Goal: Task Accomplishment & Management: Manage account settings

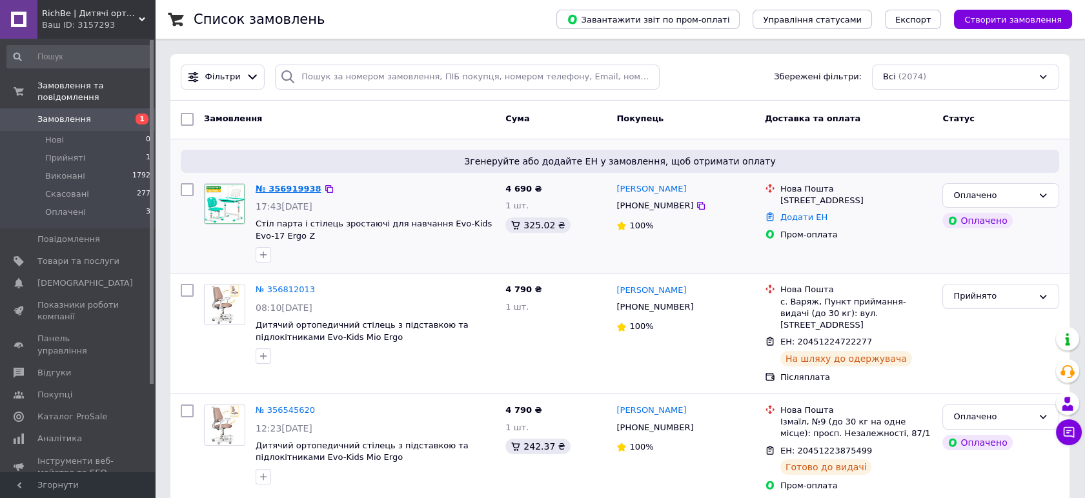
click at [274, 194] on link "№ 356919938" at bounding box center [289, 189] width 66 height 10
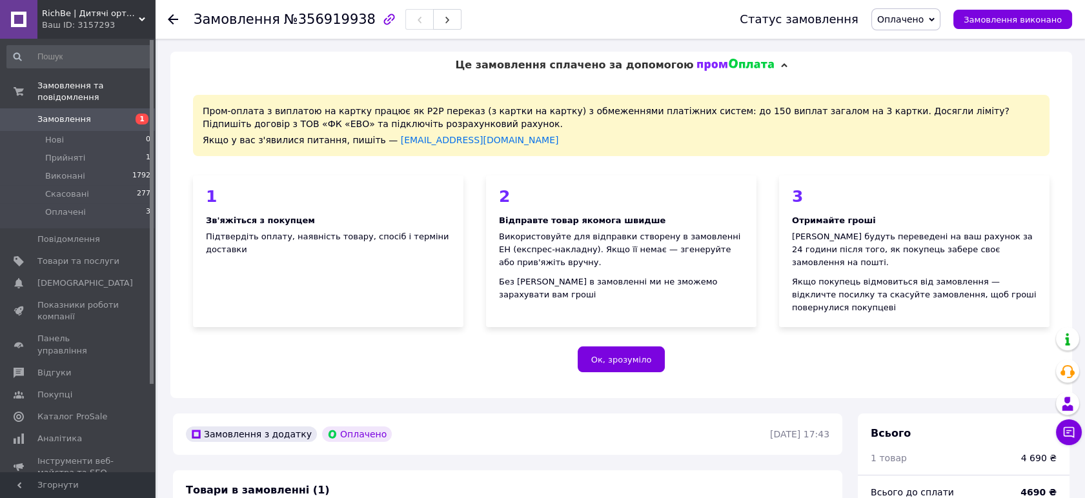
click at [764, 60] on div "Це замовлення сплачено за допомогою" at bounding box center [621, 65] width 902 height 27
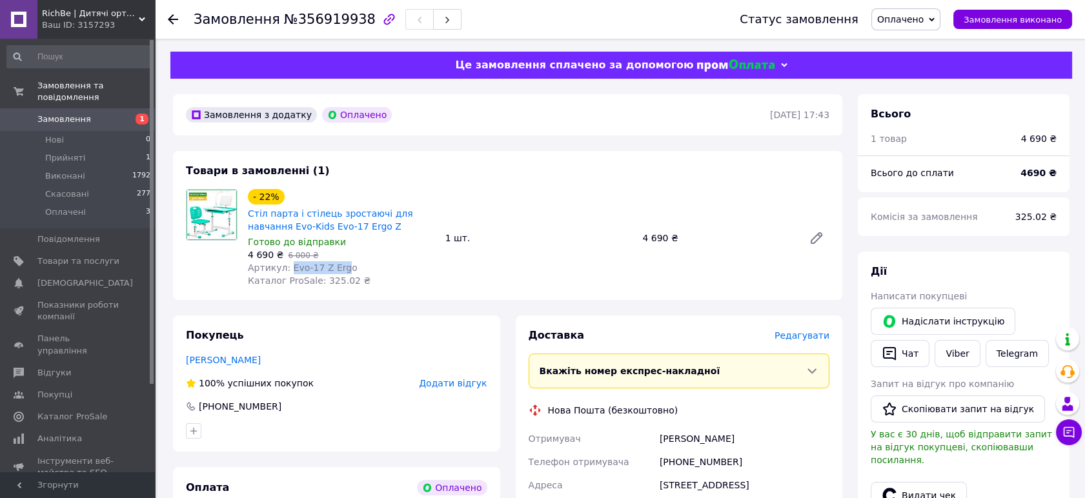
drag, startPoint x: 288, startPoint y: 268, endPoint x: 339, endPoint y: 264, distance: 51.2
click at [339, 264] on span "Артикул: Evo-17 Z Ergo" at bounding box center [303, 268] width 110 height 10
copy span "Evo-17 Z Erg"
click at [725, 300] on div "Товари в замовленні (1) - 22% Стіл парта і стілець зростаючі для навчання Evo-K…" at bounding box center [507, 225] width 669 height 149
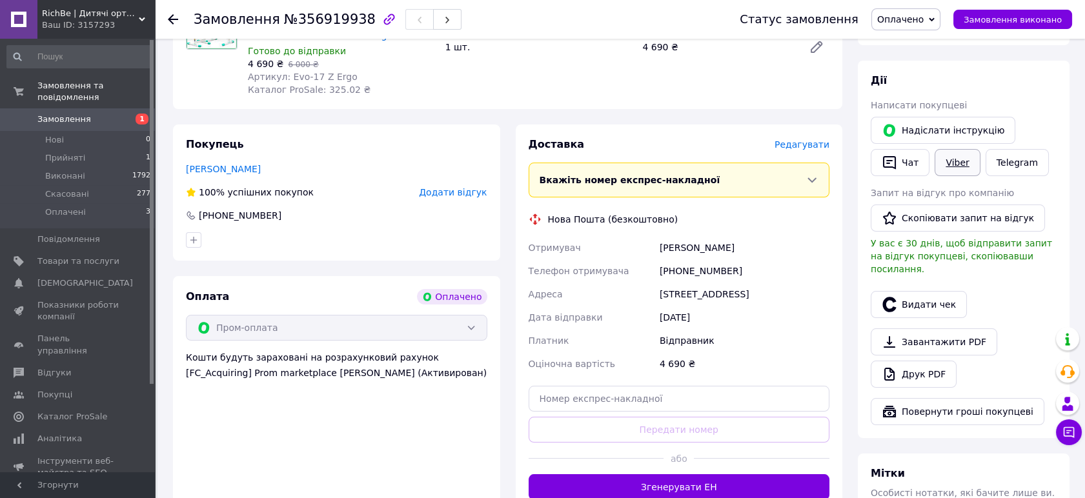
click at [950, 164] on link "Viber" at bounding box center [956, 162] width 45 height 27
click at [88, 149] on li "Прийняті 1" at bounding box center [79, 158] width 158 height 18
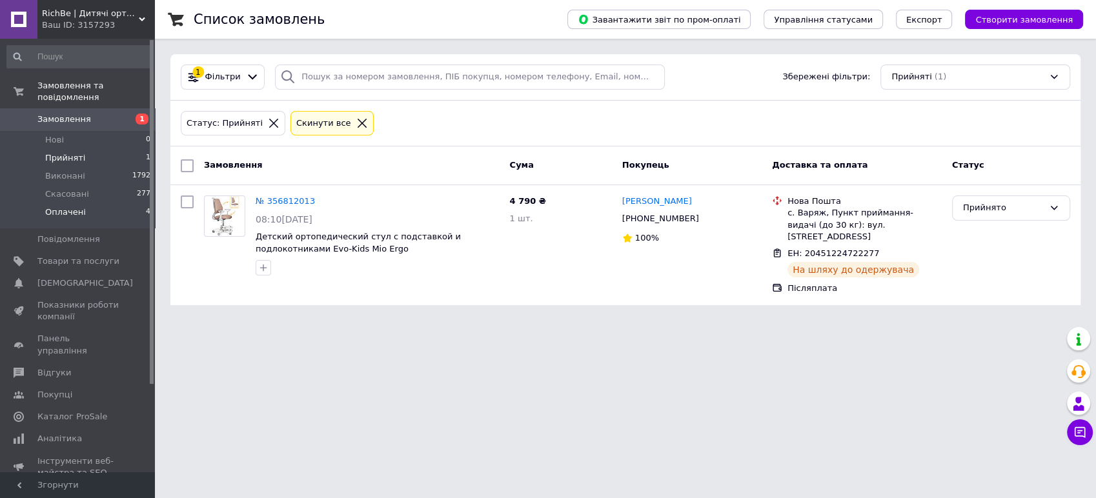
click at [86, 203] on li "Оплачені 4" at bounding box center [79, 215] width 158 height 25
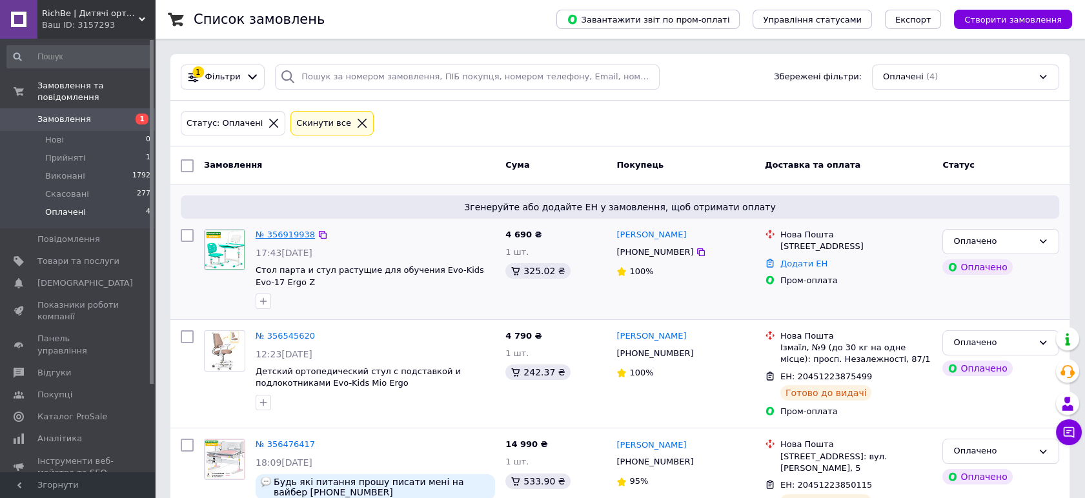
click at [302, 236] on link "№ 356919938" at bounding box center [285, 235] width 59 height 10
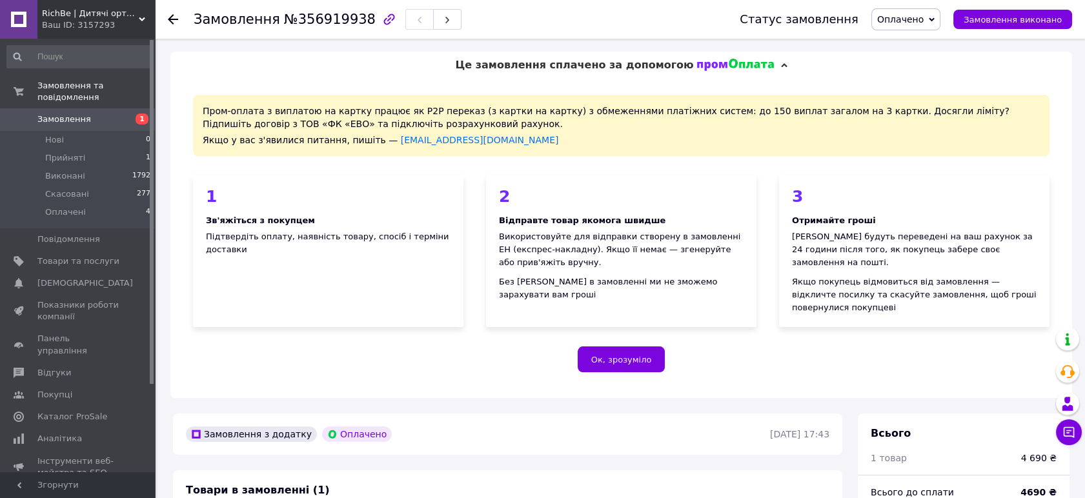
click at [761, 66] on div "Це замовлення сплачено за допомогою" at bounding box center [621, 65] width 902 height 27
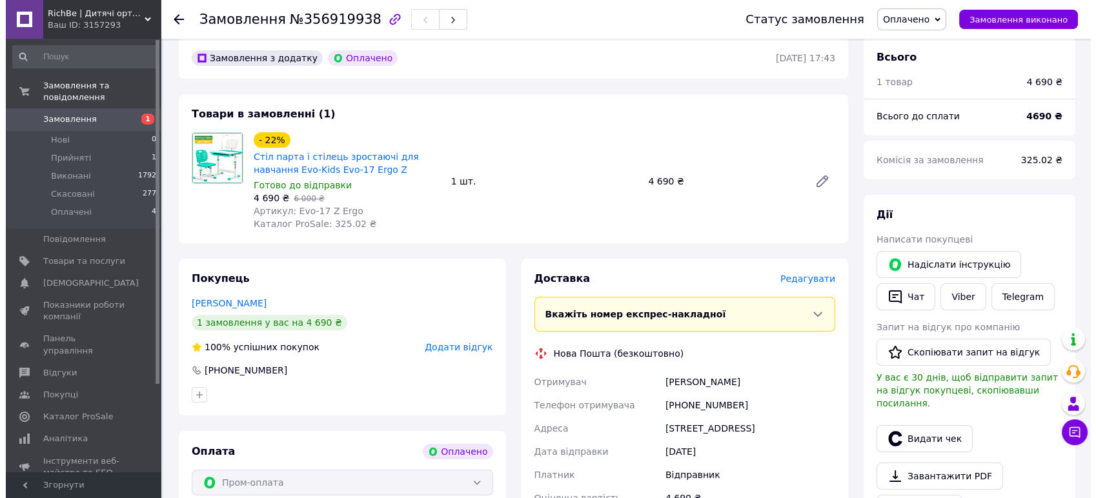
scroll to position [191, 0]
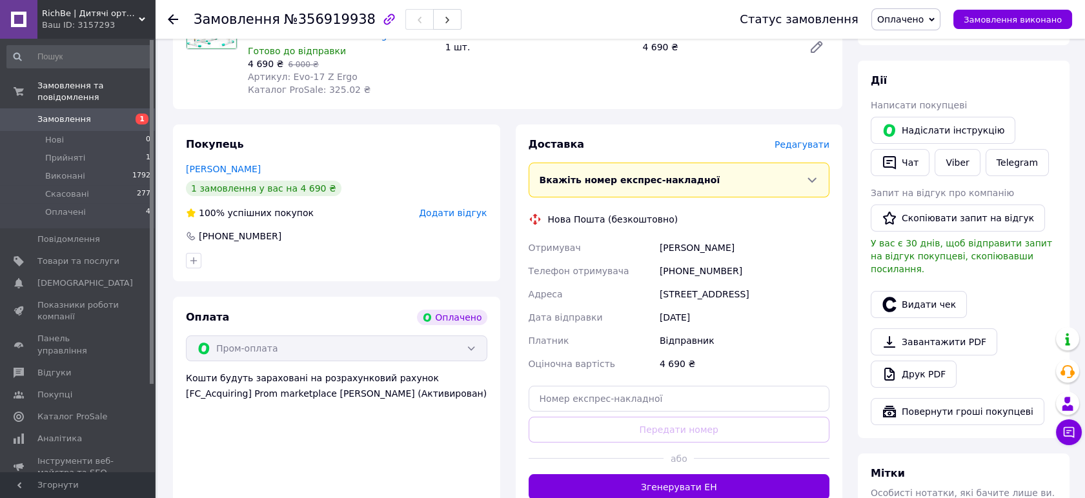
click at [795, 148] on span "Редагувати" at bounding box center [801, 144] width 55 height 10
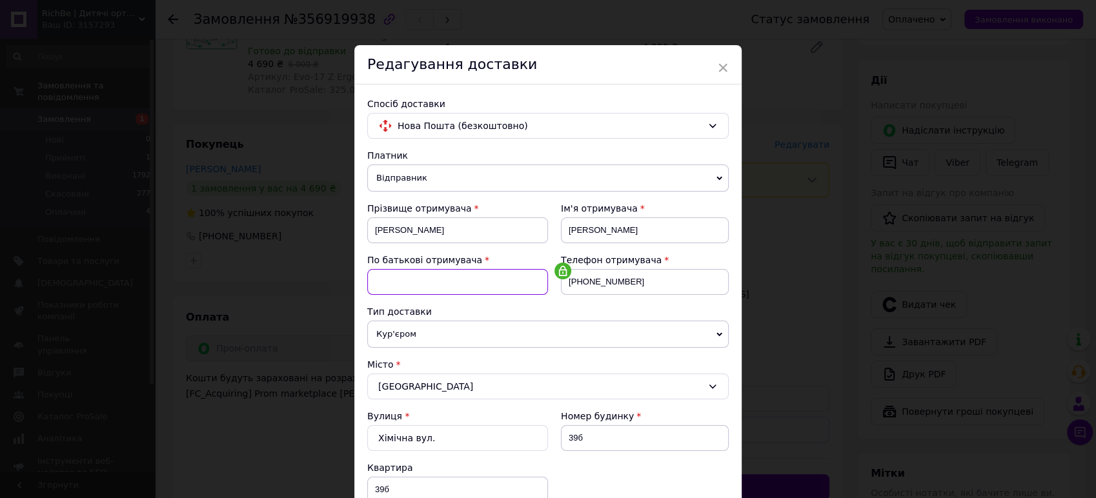
click at [472, 283] on input at bounding box center [457, 282] width 181 height 26
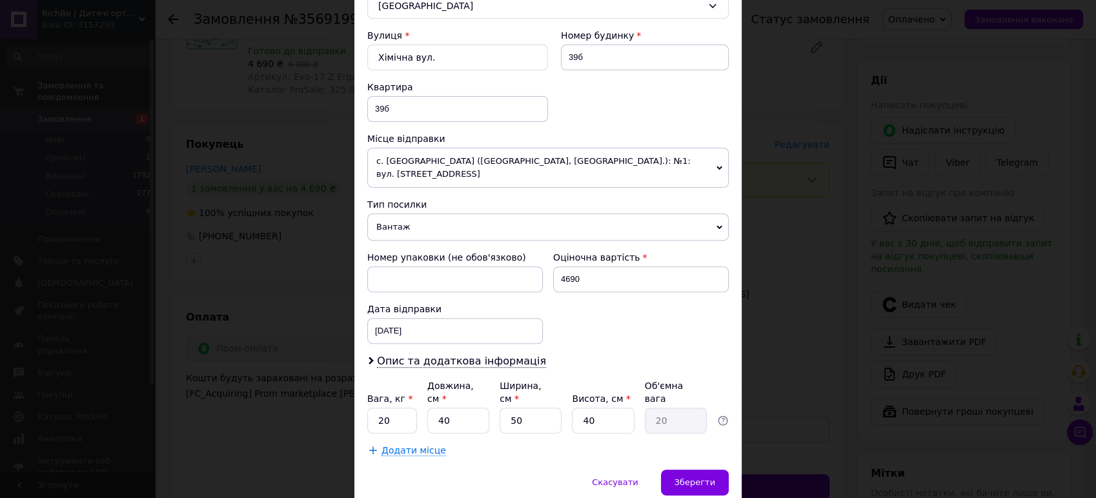
scroll to position [382, 0]
type input "[PERSON_NAME]"
click at [694, 476] on span "Зберегти" at bounding box center [694, 481] width 41 height 10
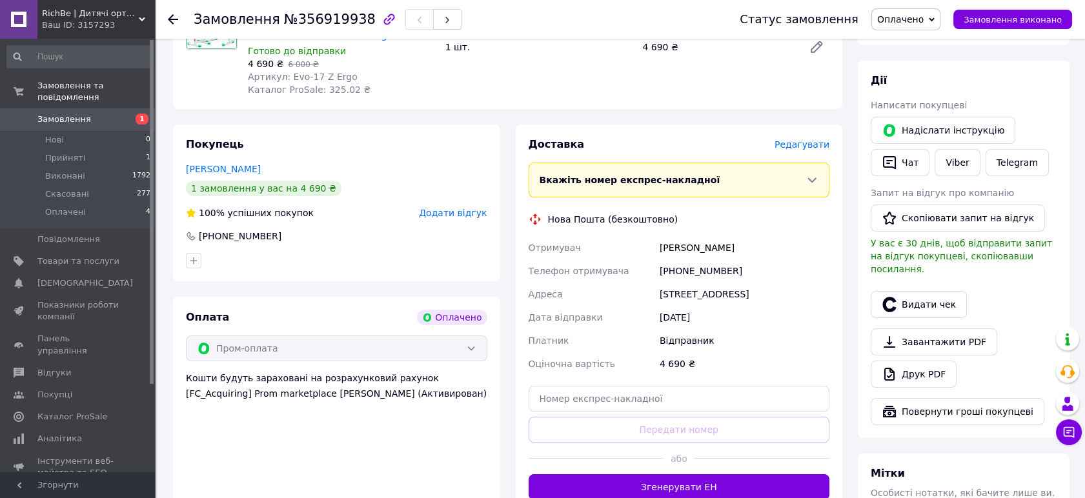
click at [794, 145] on span "Редагувати" at bounding box center [801, 144] width 55 height 10
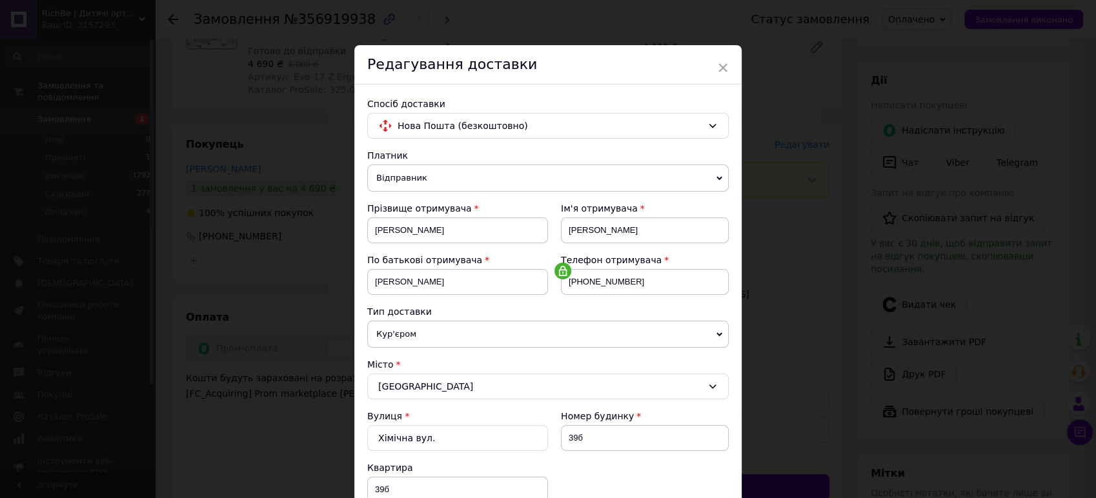
scroll to position [96, 0]
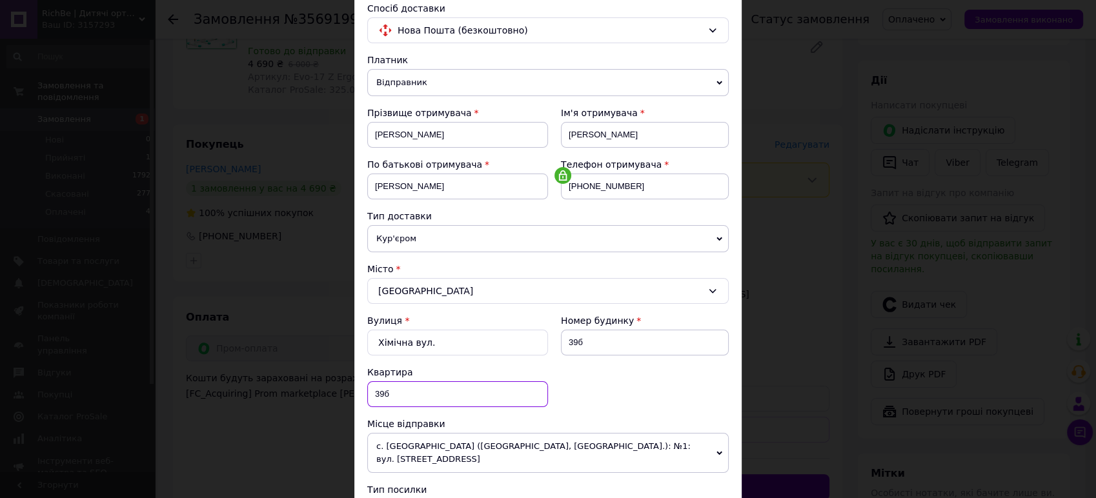
drag, startPoint x: 370, startPoint y: 396, endPoint x: 423, endPoint y: 399, distance: 53.0
click at [423, 399] on input "39б" at bounding box center [457, 394] width 181 height 26
type input "13"
click at [579, 345] on input "39б" at bounding box center [645, 343] width 168 height 26
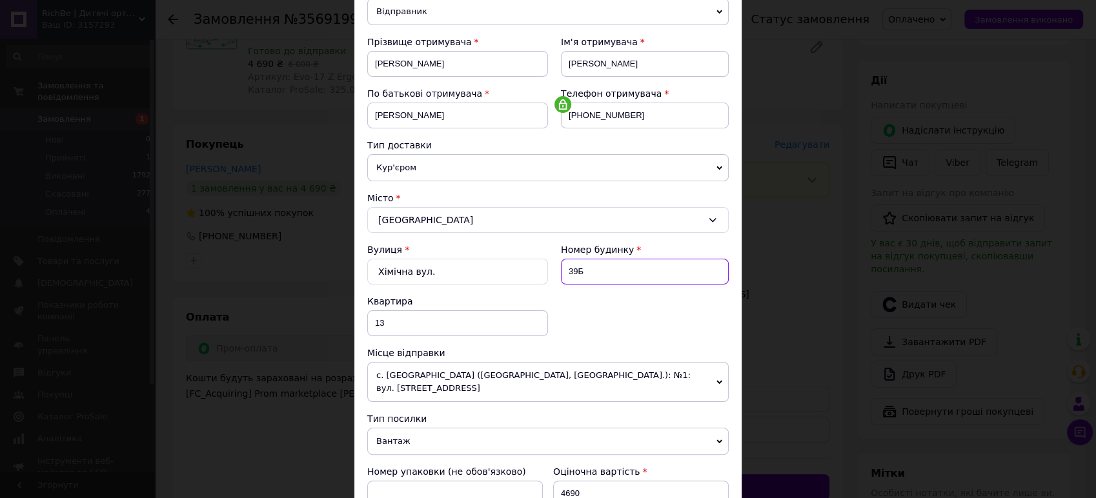
scroll to position [191, 0]
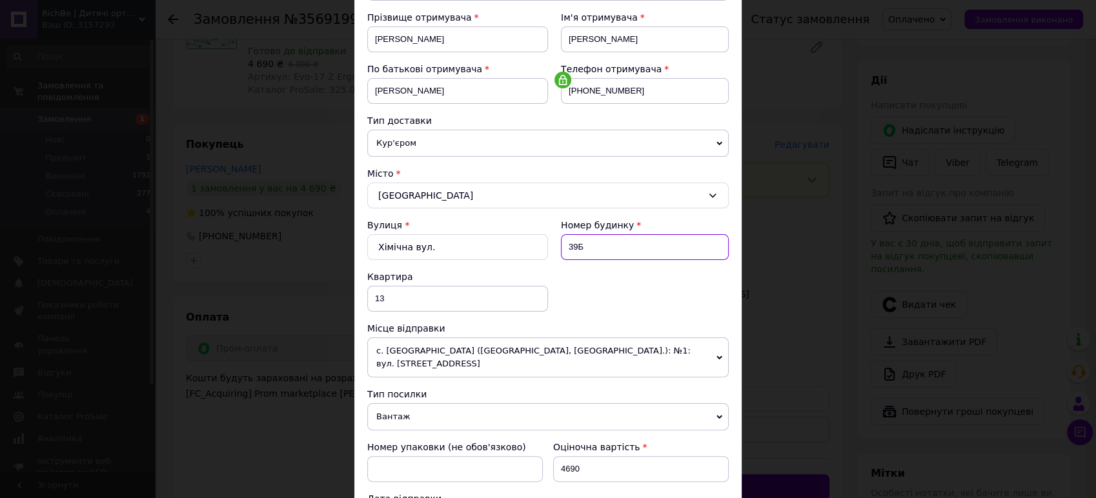
type input "39Б"
click at [656, 300] on div "Вулиця * Хімічна вул. Номер будинку 39Б Квартира 13" at bounding box center [547, 270] width 361 height 103
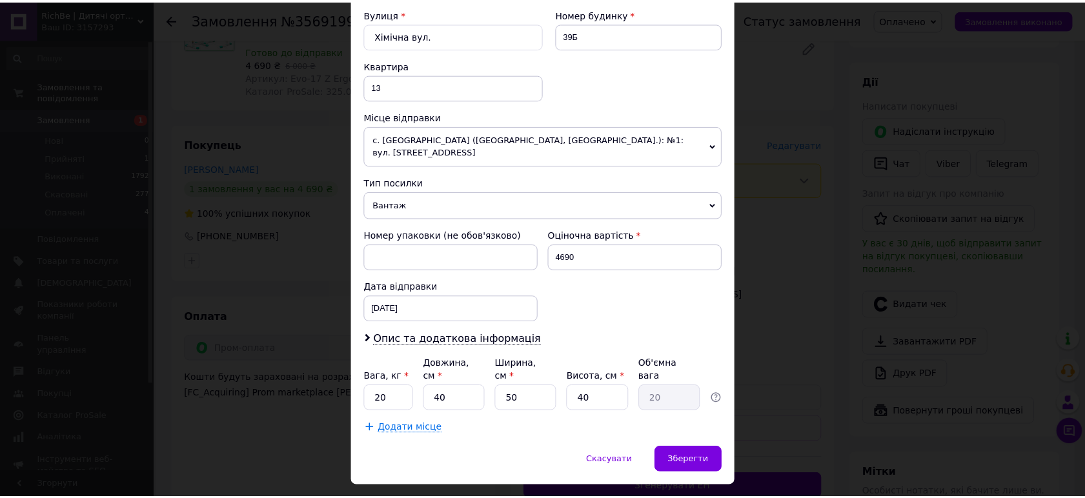
scroll to position [421, 0]
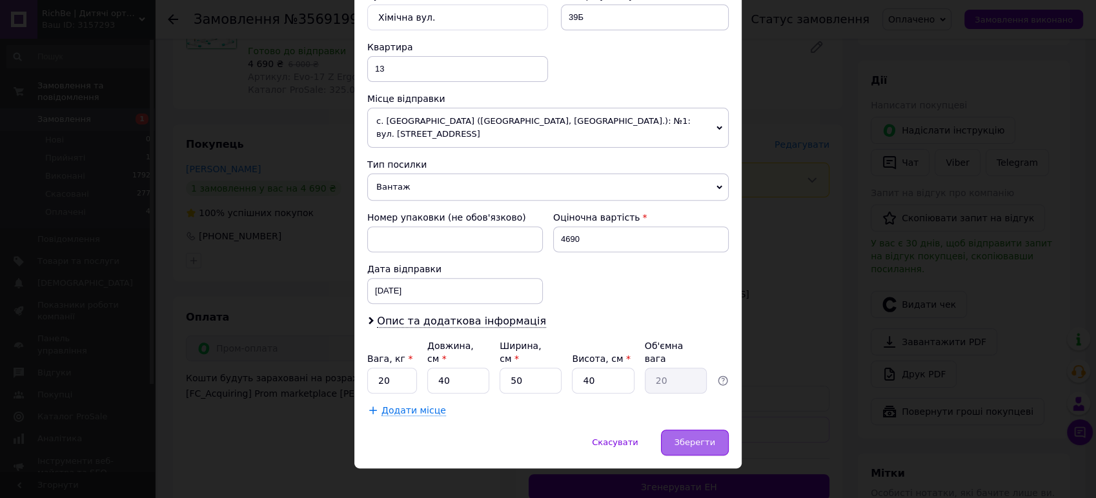
click at [687, 438] on span "Зберегти" at bounding box center [694, 443] width 41 height 10
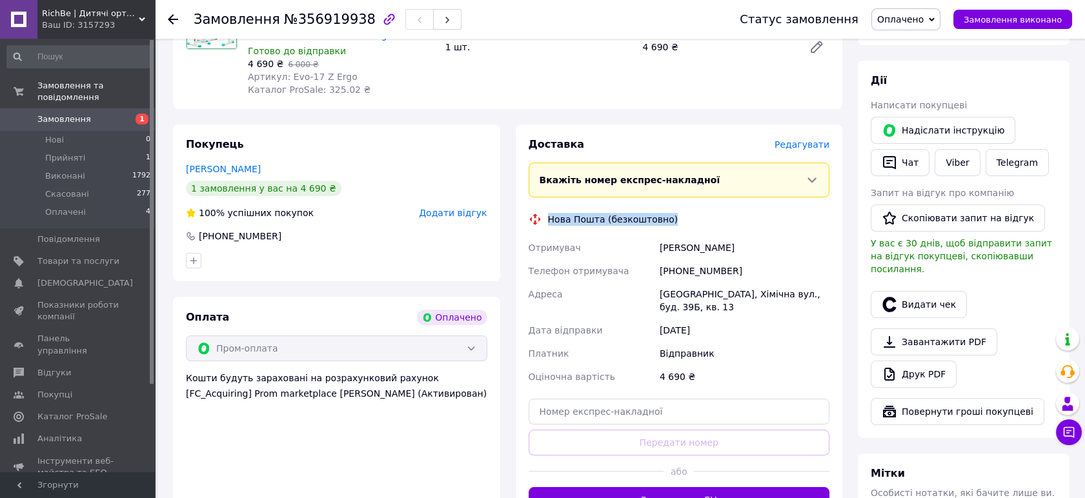
drag, startPoint x: 547, startPoint y: 220, endPoint x: 673, endPoint y: 219, distance: 125.8
click at [673, 219] on div "Нова Пошта (безкоштовно)" at bounding box center [679, 219] width 308 height 13
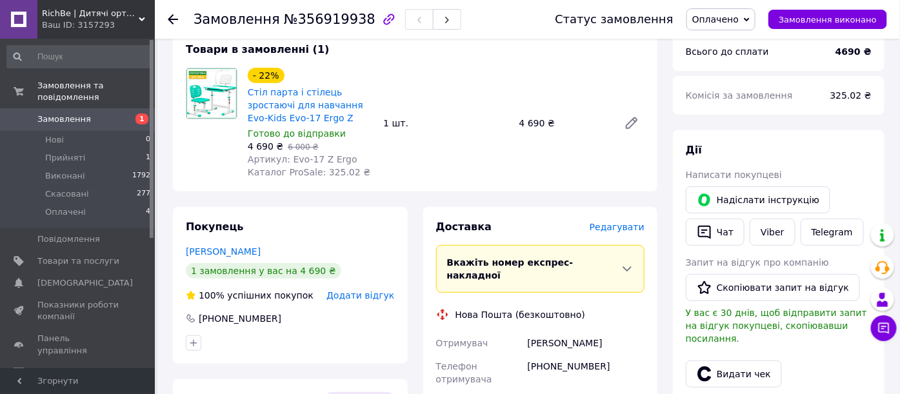
scroll to position [0, 0]
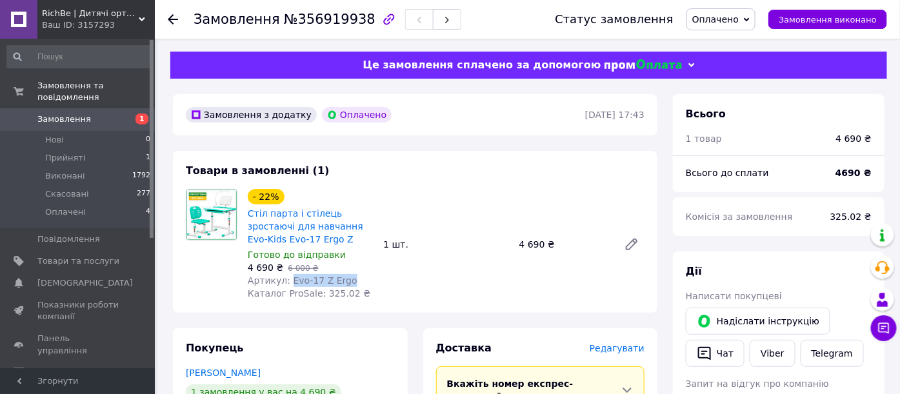
drag, startPoint x: 287, startPoint y: 284, endPoint x: 352, endPoint y: 278, distance: 65.4
click at [352, 278] on div "Артикул: Evo-17 Z Ergo" at bounding box center [310, 280] width 125 height 13
copy span "Evo-17 Z Ergo"
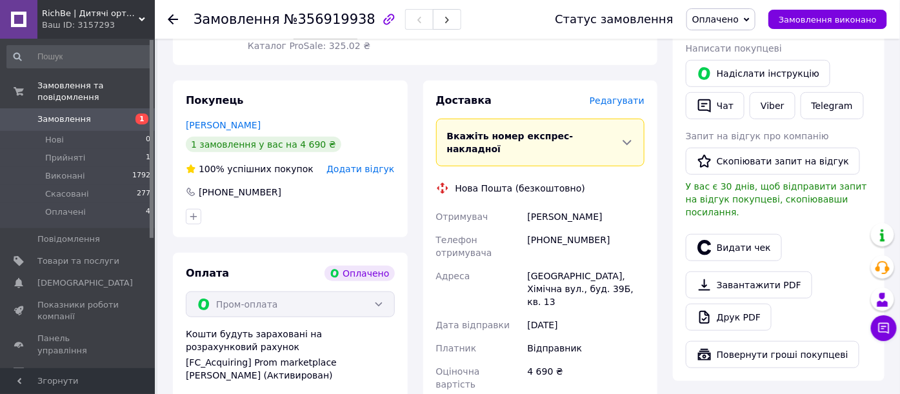
scroll to position [287, 0]
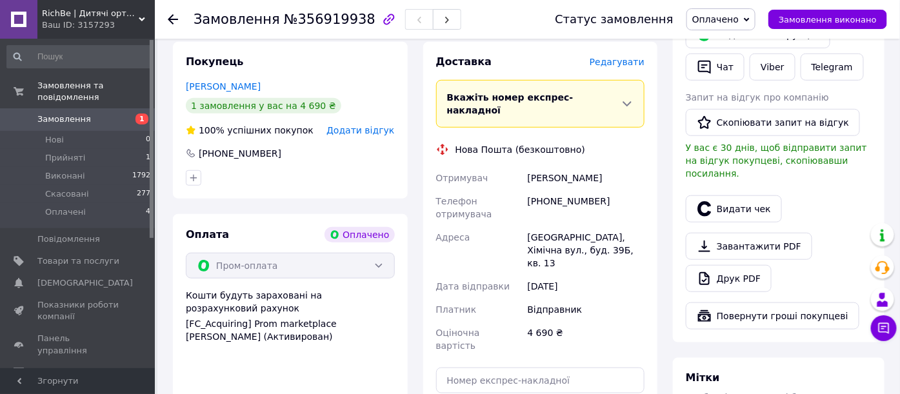
drag, startPoint x: 528, startPoint y: 167, endPoint x: 576, endPoint y: 177, distance: 49.5
click at [576, 177] on div "[PERSON_NAME]" at bounding box center [586, 177] width 122 height 23
copy div "[PERSON_NAME]"
drag, startPoint x: 535, startPoint y: 203, endPoint x: 607, endPoint y: 203, distance: 71.6
click at [607, 203] on div "[PHONE_NUMBER]" at bounding box center [586, 208] width 122 height 36
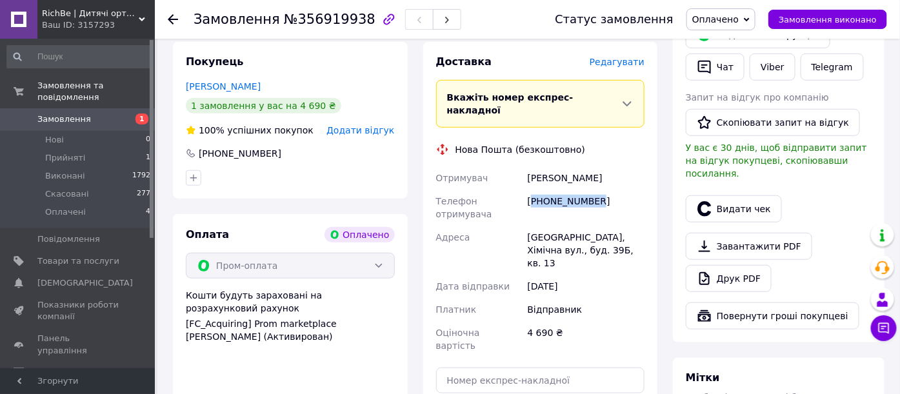
copy div "380935242774"
drag, startPoint x: 556, startPoint y: 238, endPoint x: 582, endPoint y: 248, distance: 28.2
click at [582, 248] on div "[GEOGRAPHIC_DATA], Хімічна вул., буд. 39Б, кв. 13" at bounding box center [586, 250] width 122 height 49
copy div "Хімічна вул., буд. 39Б, кв. 13"
drag, startPoint x: 530, startPoint y: 238, endPoint x: 552, endPoint y: 238, distance: 21.9
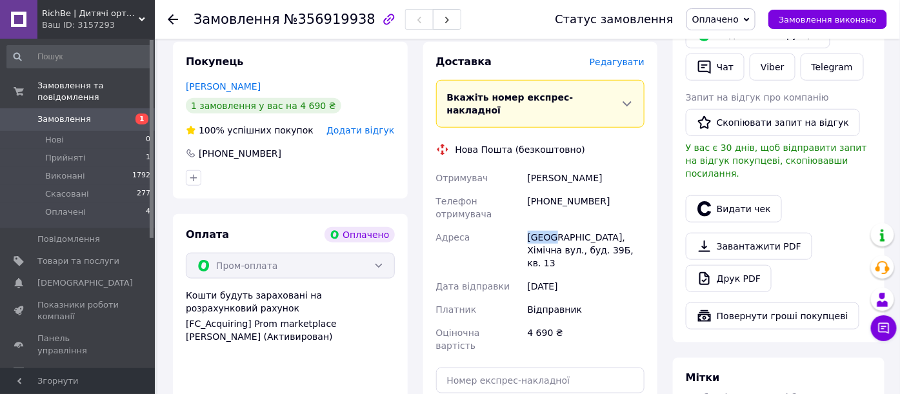
click at [552, 238] on div "[GEOGRAPHIC_DATA], Хімічна вул., буд. 39Б, кв. 13" at bounding box center [586, 250] width 122 height 49
copy div "[GEOGRAPHIC_DATA]"
drag, startPoint x: 887, startPoint y: 213, endPoint x: 892, endPoint y: 197, distance: 16.3
click at [886, 213] on div "Всього 1 товар 4 690 ₴ Всього до сплати 4690 ₴ Комісія за замовлення 325.02 ₴ Д…" at bounding box center [778, 311] width 227 height 1007
